Goal: Transaction & Acquisition: Obtain resource

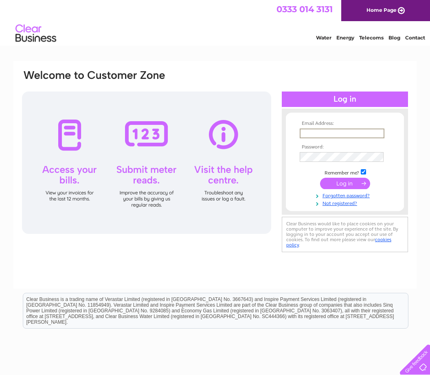
type input "[PERSON_NAME][EMAIL_ADDRESS][DOMAIN_NAME]"
click at [345, 184] on input "submit" at bounding box center [345, 183] width 50 height 11
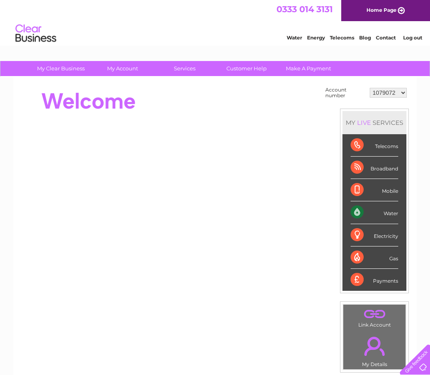
click at [404, 89] on select "1079072 30322069 30325131" at bounding box center [387, 93] width 37 height 10
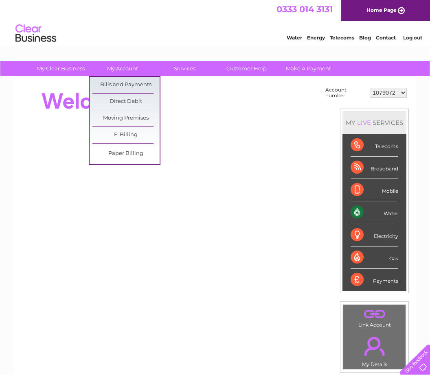
click at [138, 79] on link "Bills and Payments" at bounding box center [125, 85] width 67 height 16
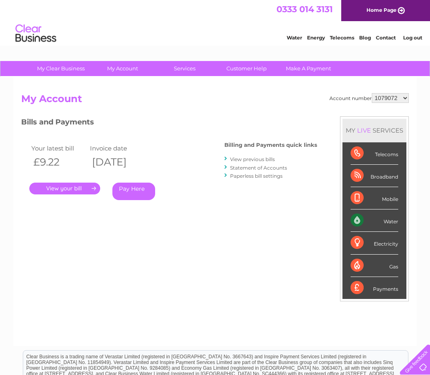
click at [404, 97] on select "1079072 30322069 30325131" at bounding box center [389, 98] width 37 height 10
select select "30322069"
click at [404, 98] on select "1079072 30322069 30325131" at bounding box center [389, 98] width 37 height 10
select select "30325131"
click at [404, 98] on select "1079072 30322069 30325131" at bounding box center [389, 98] width 37 height 10
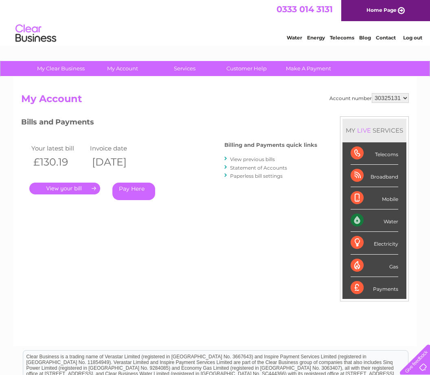
select select "1079072"
click at [75, 187] on link "." at bounding box center [64, 189] width 71 height 12
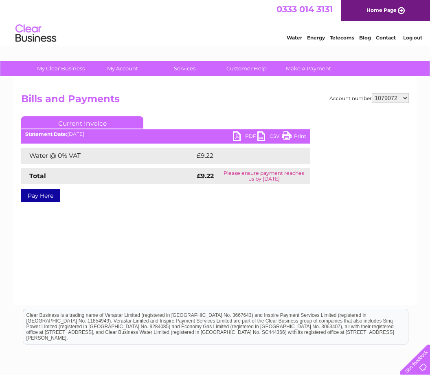
click at [239, 136] on link "PDF" at bounding box center [245, 137] width 24 height 12
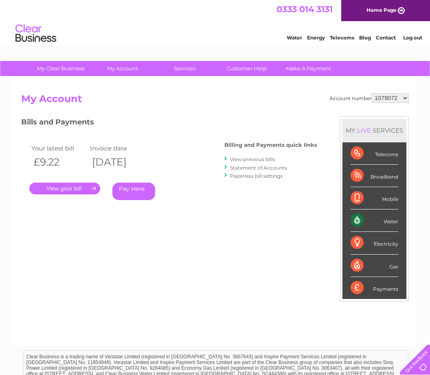
click at [407, 96] on select "1079072 30322069 30325131" at bounding box center [389, 98] width 37 height 10
select select "30322069"
click at [73, 183] on link "." at bounding box center [64, 189] width 71 height 12
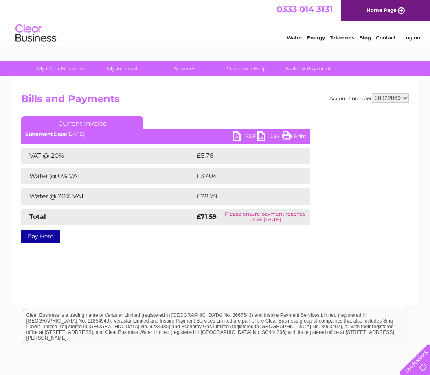
click at [244, 132] on link "PDF" at bounding box center [245, 137] width 24 height 12
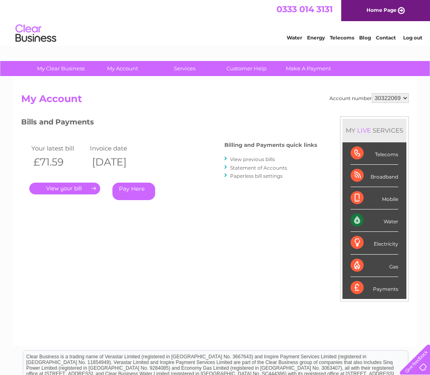
click at [404, 97] on select "1079072 30322069 30325131" at bounding box center [389, 98] width 37 height 10
select select "30325131"
click at [70, 185] on link "." at bounding box center [64, 189] width 71 height 12
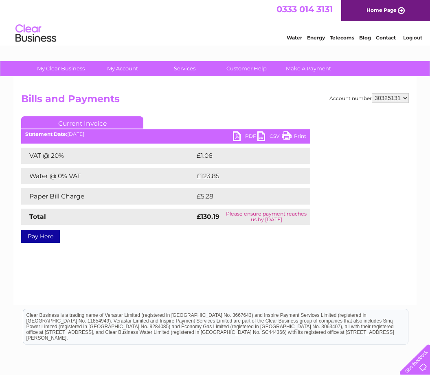
click at [235, 137] on link "PDF" at bounding box center [245, 137] width 24 height 12
